Goal: Find specific page/section: Find specific page/section

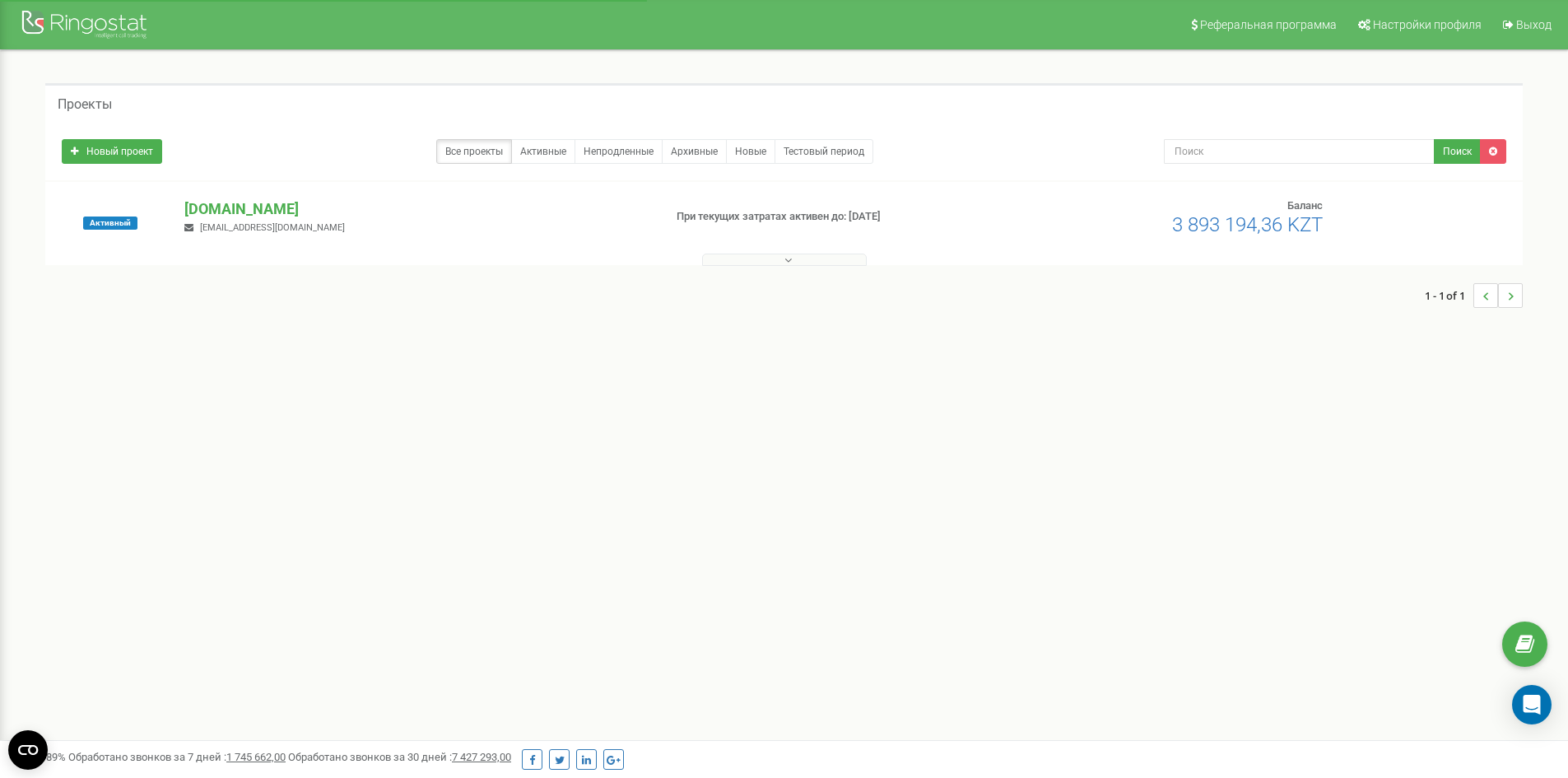
click at [753, 258] on button at bounding box center [784, 259] width 165 height 12
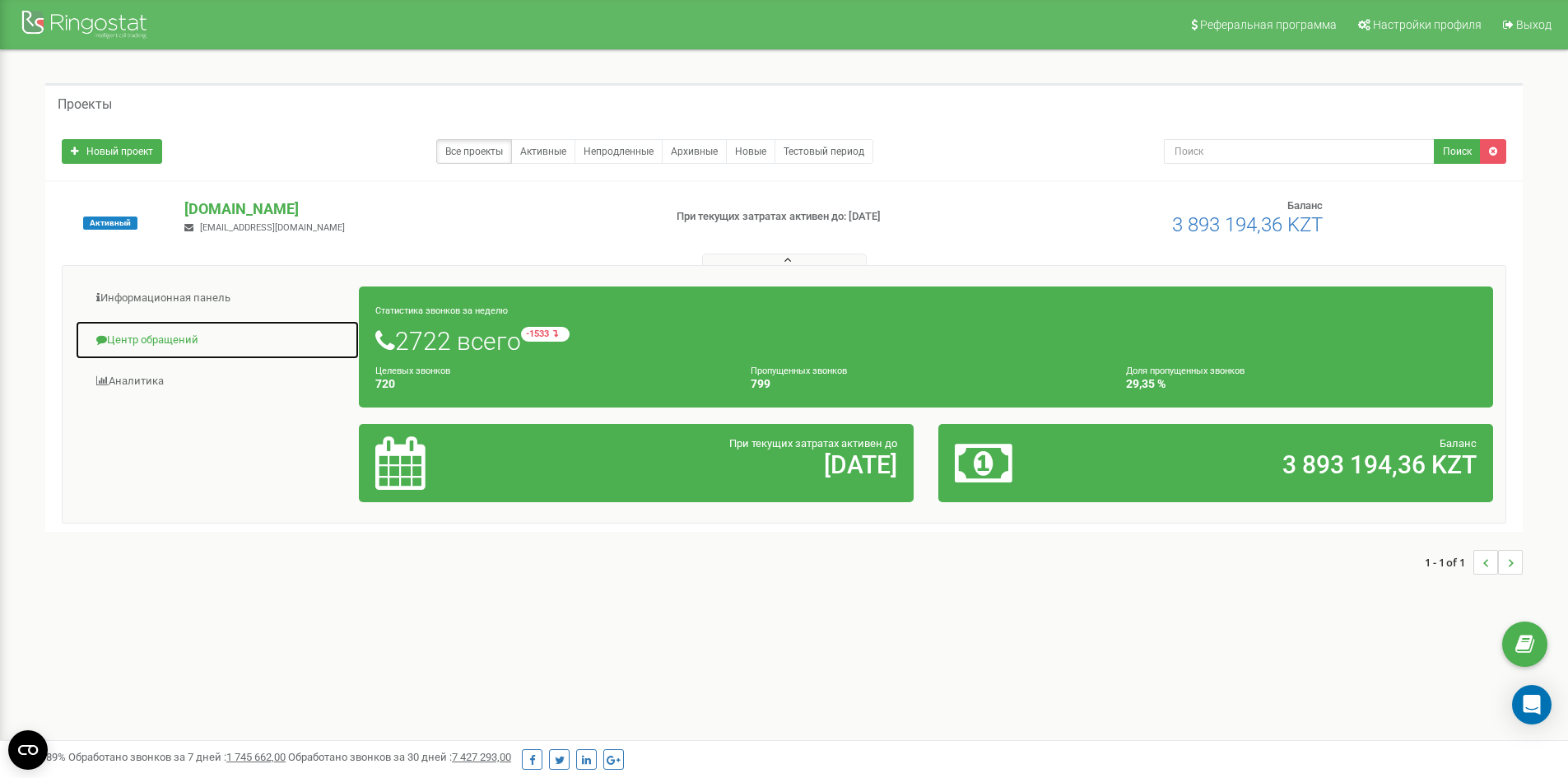
click at [139, 346] on link "Центр обращений" at bounding box center [217, 341] width 285 height 40
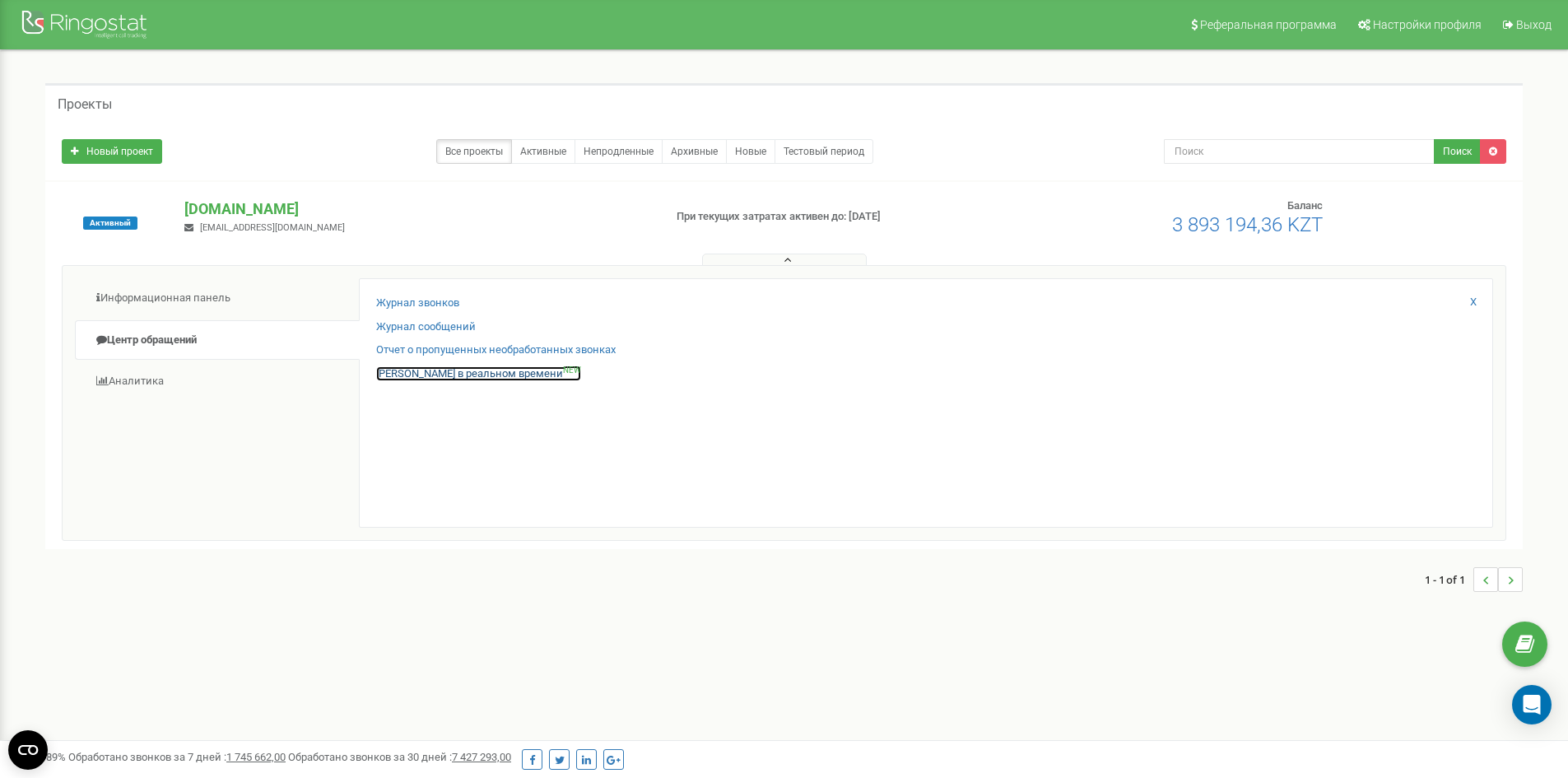
click at [472, 377] on link "[PERSON_NAME] в реальном времени NEW" at bounding box center [479, 374] width 205 height 15
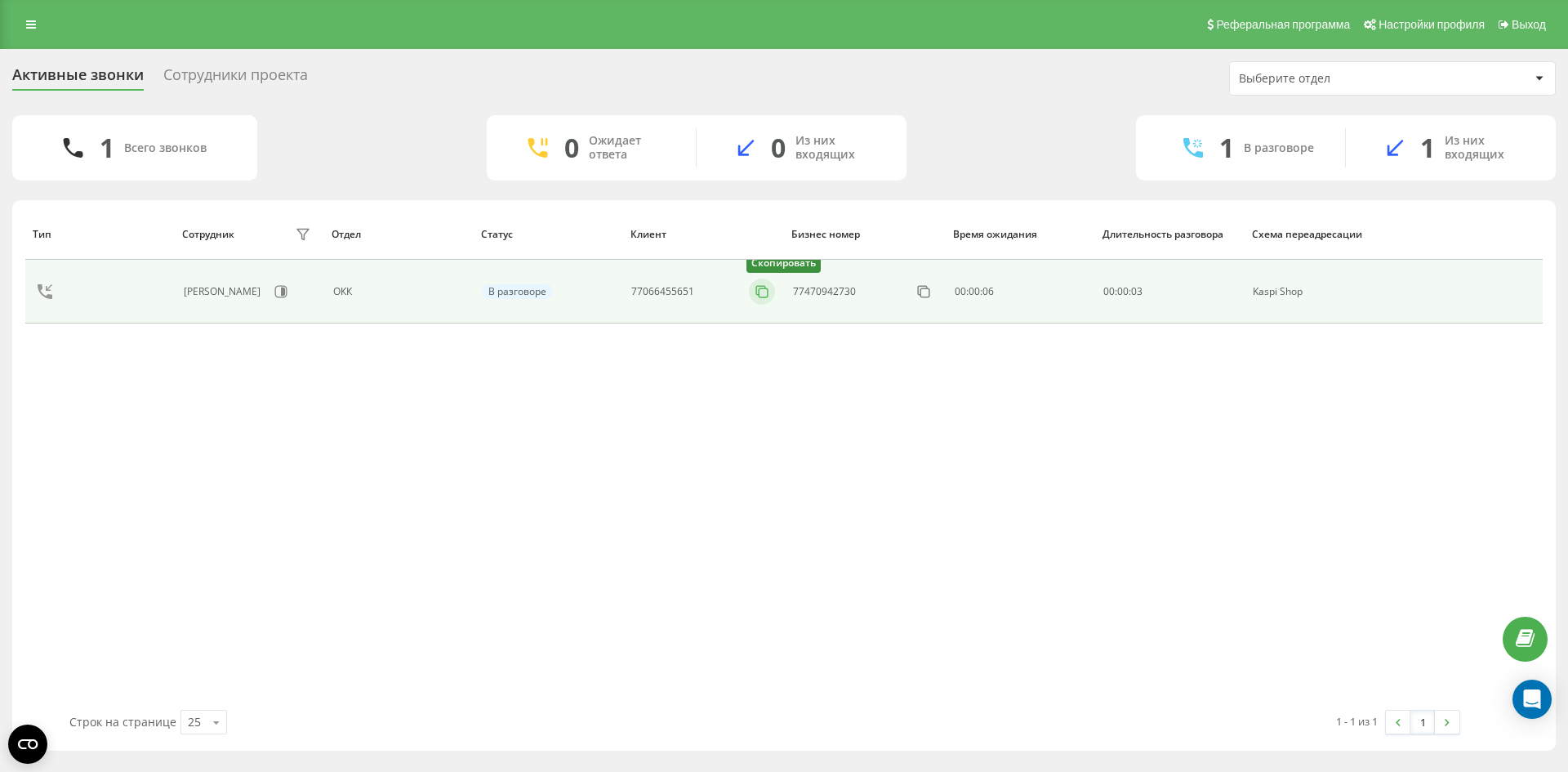
click at [760, 288] on rect at bounding box center [762, 292] width 9 height 9
